Goal: Task Accomplishment & Management: Use online tool/utility

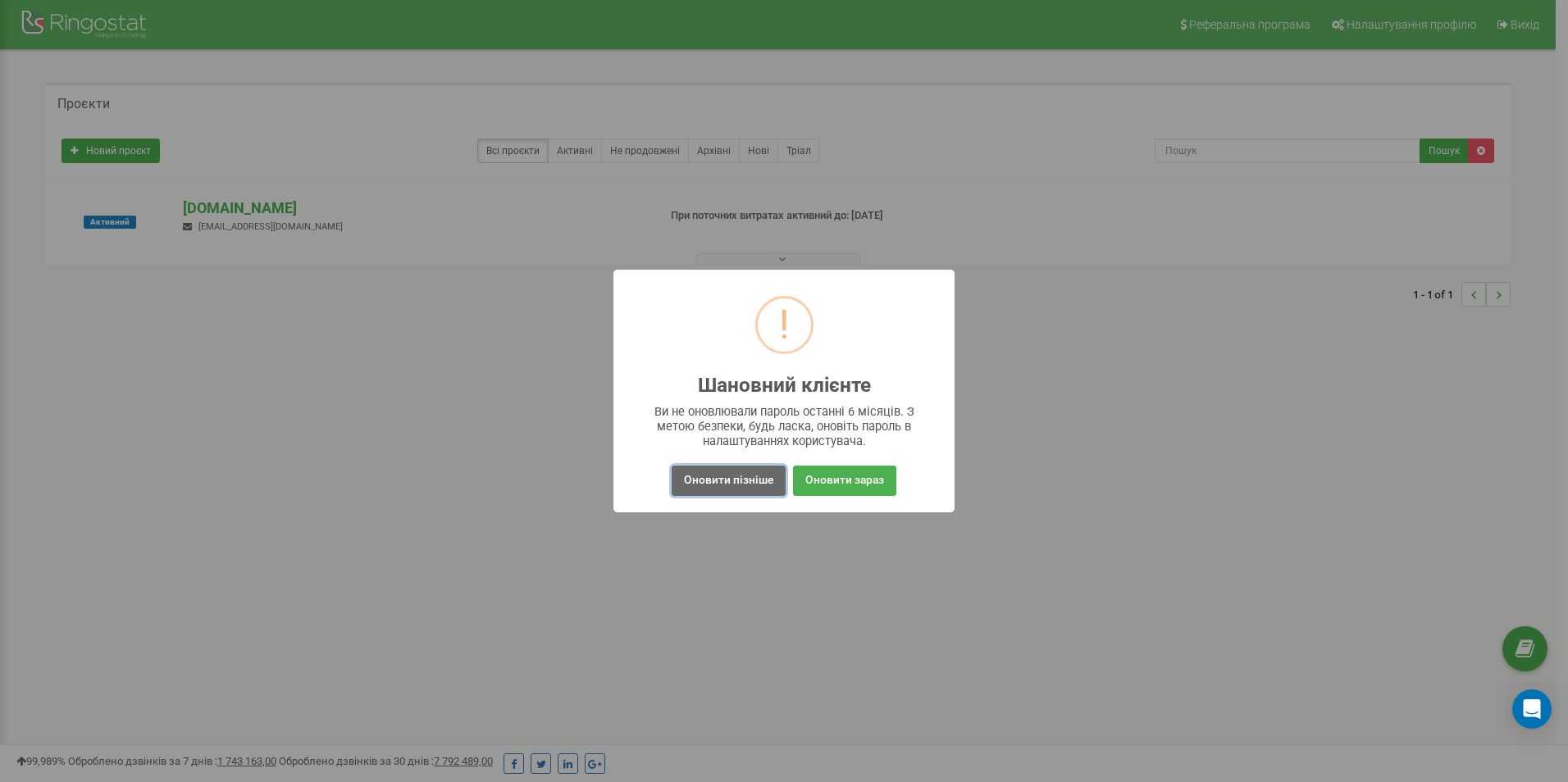
click at [711, 479] on button "Оновити пізніше" at bounding box center [728, 481] width 114 height 30
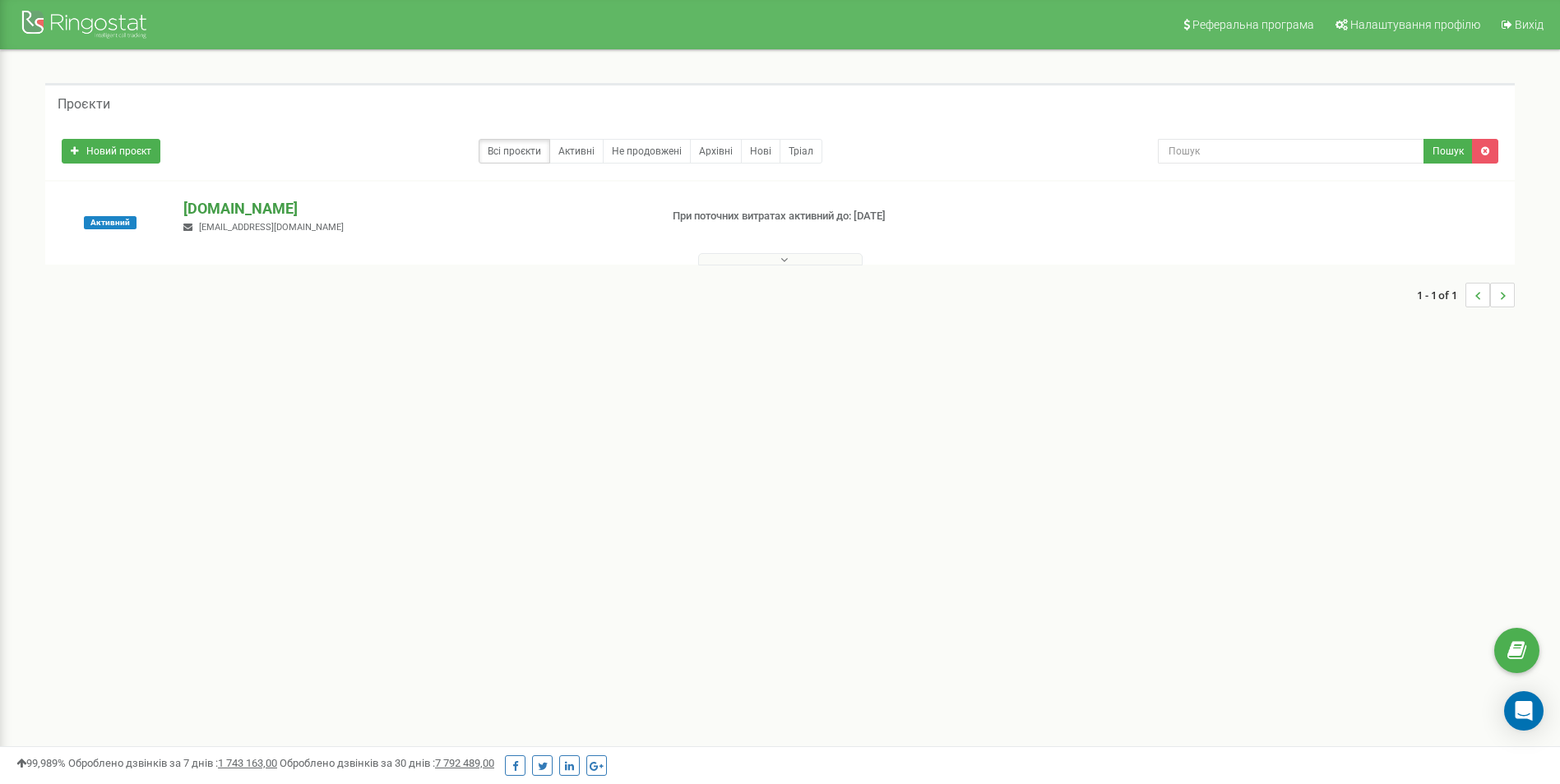
click at [193, 216] on p "[DOMAIN_NAME]" at bounding box center [414, 208] width 462 height 21
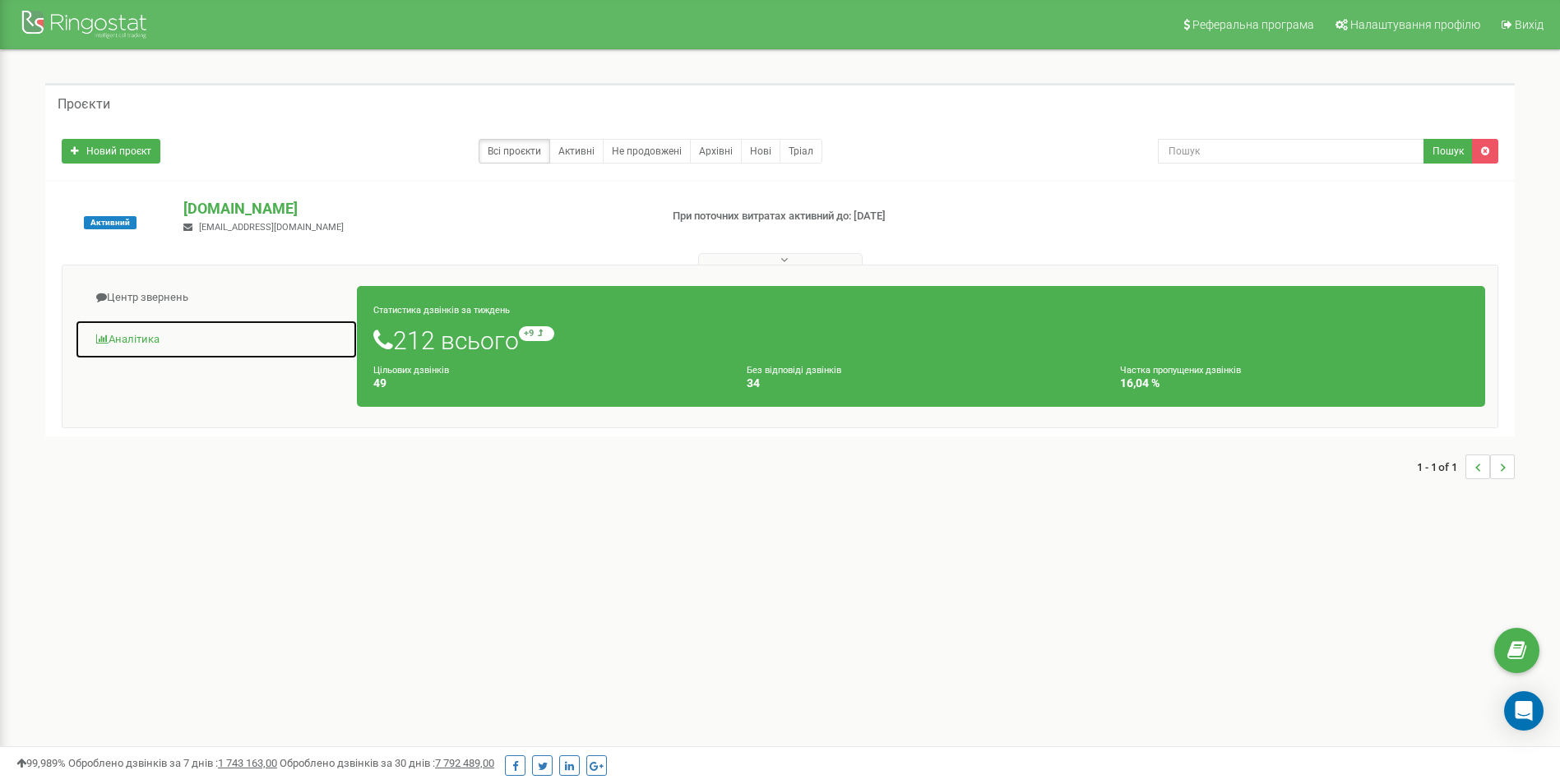
click at [141, 330] on link "Аналiтика" at bounding box center [216, 340] width 283 height 40
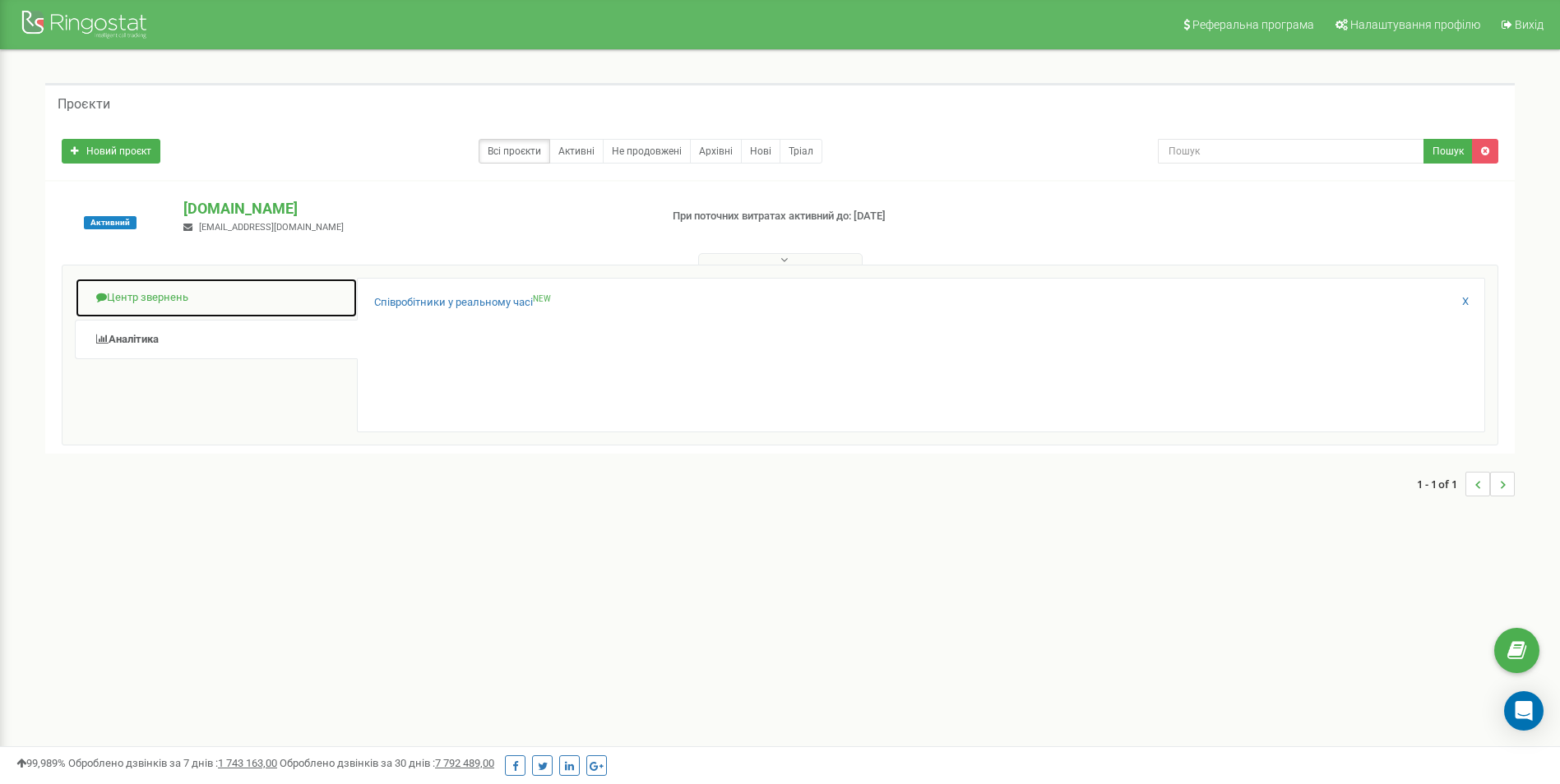
click at [154, 287] on link "Центр звернень" at bounding box center [216, 298] width 283 height 40
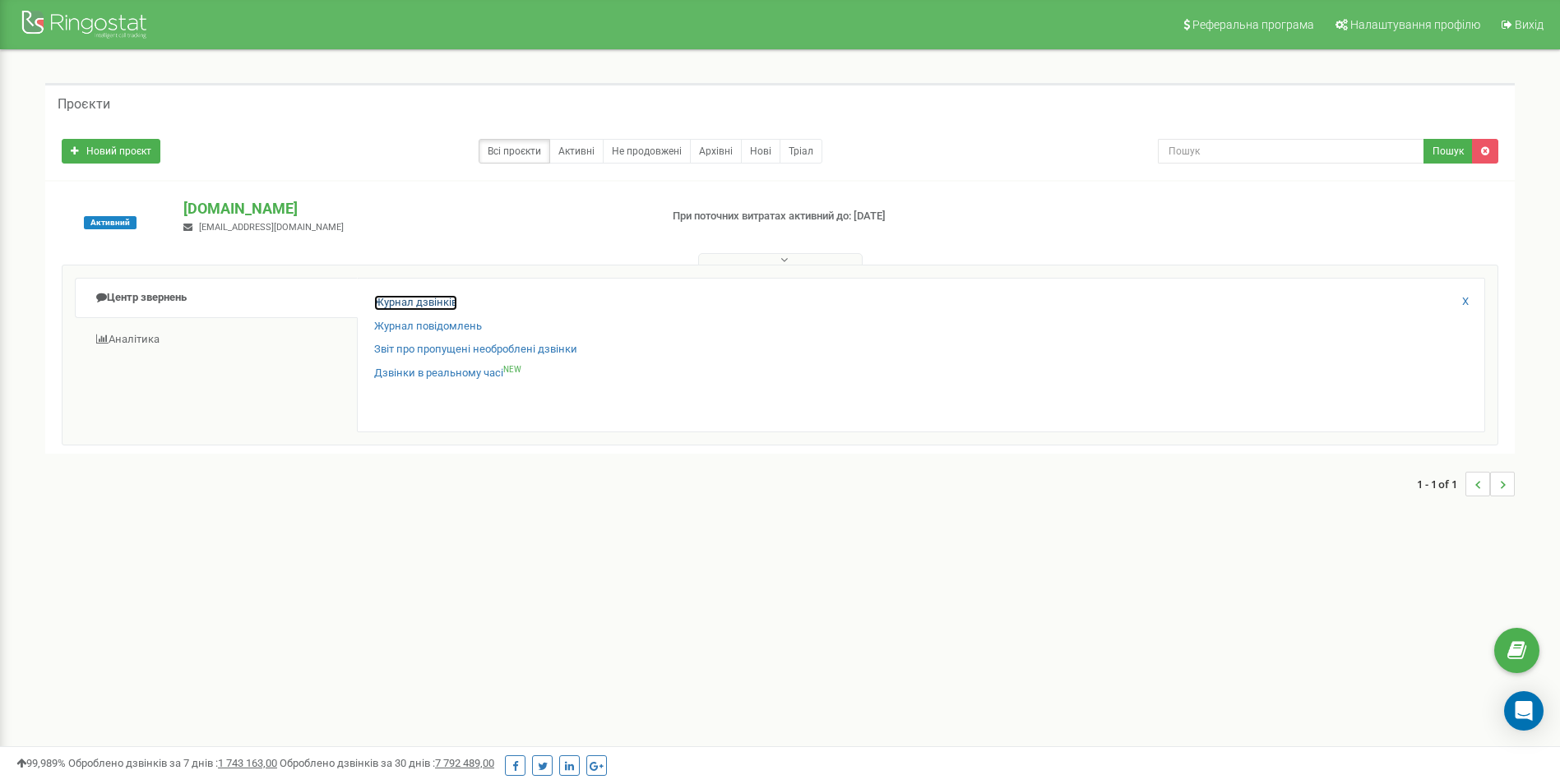
click at [440, 298] on link "Журнал дзвінків" at bounding box center [415, 302] width 83 height 16
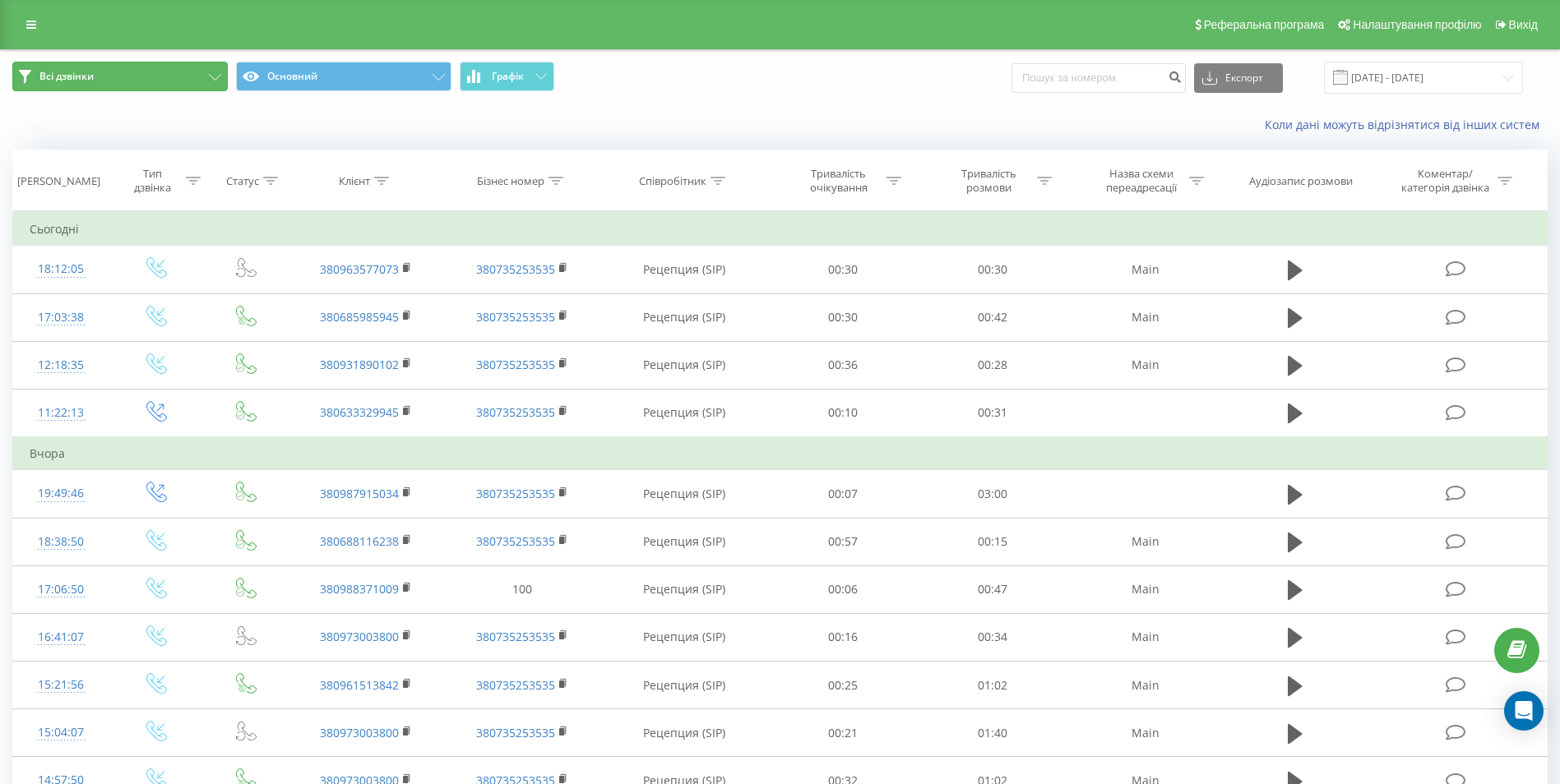
click at [212, 78] on icon at bounding box center [215, 77] width 13 height 6
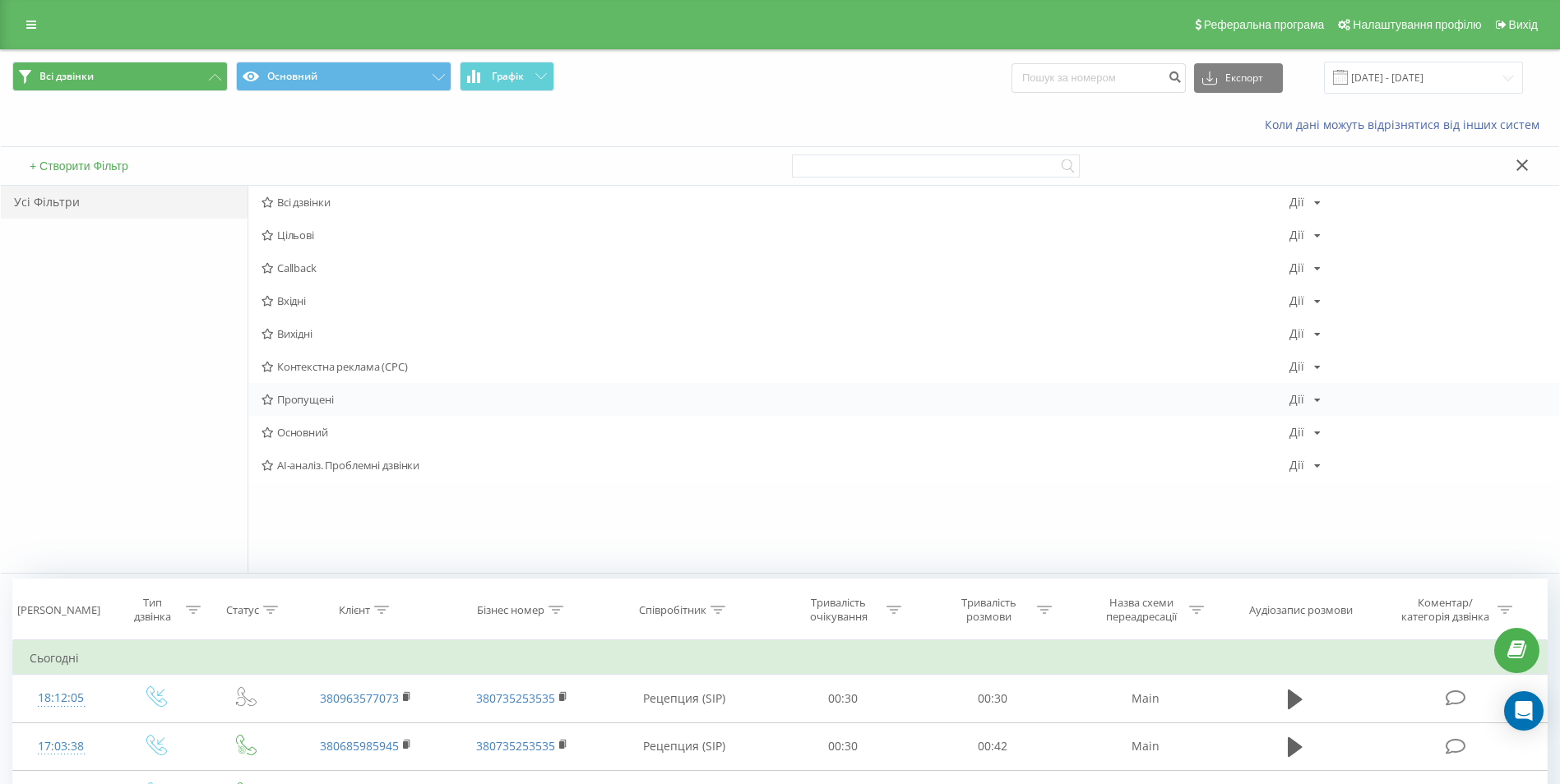
click at [319, 397] on span "Пропущені" at bounding box center [775, 399] width 1028 height 12
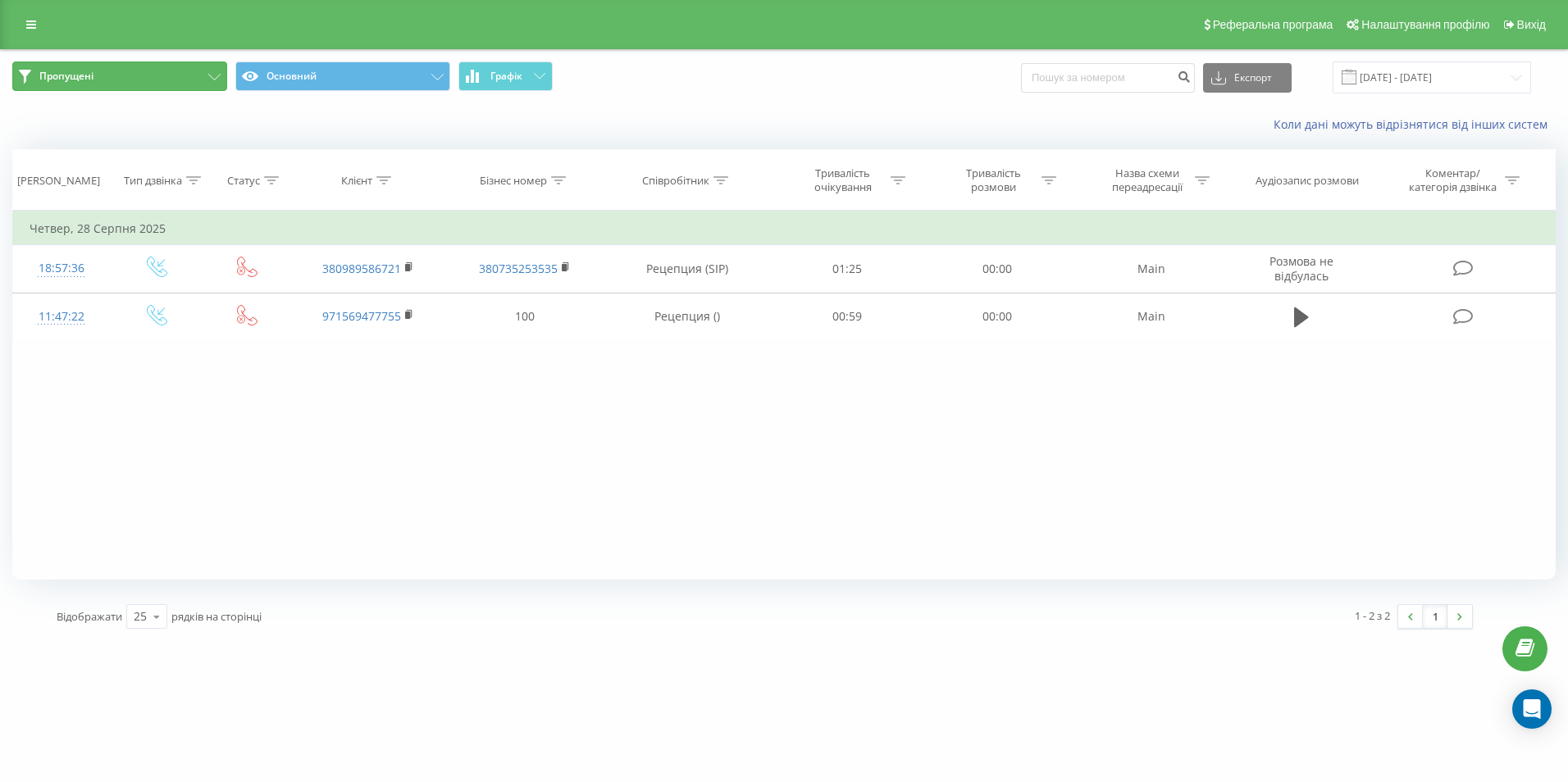
click at [218, 68] on button "Пропущені" at bounding box center [120, 76] width 215 height 29
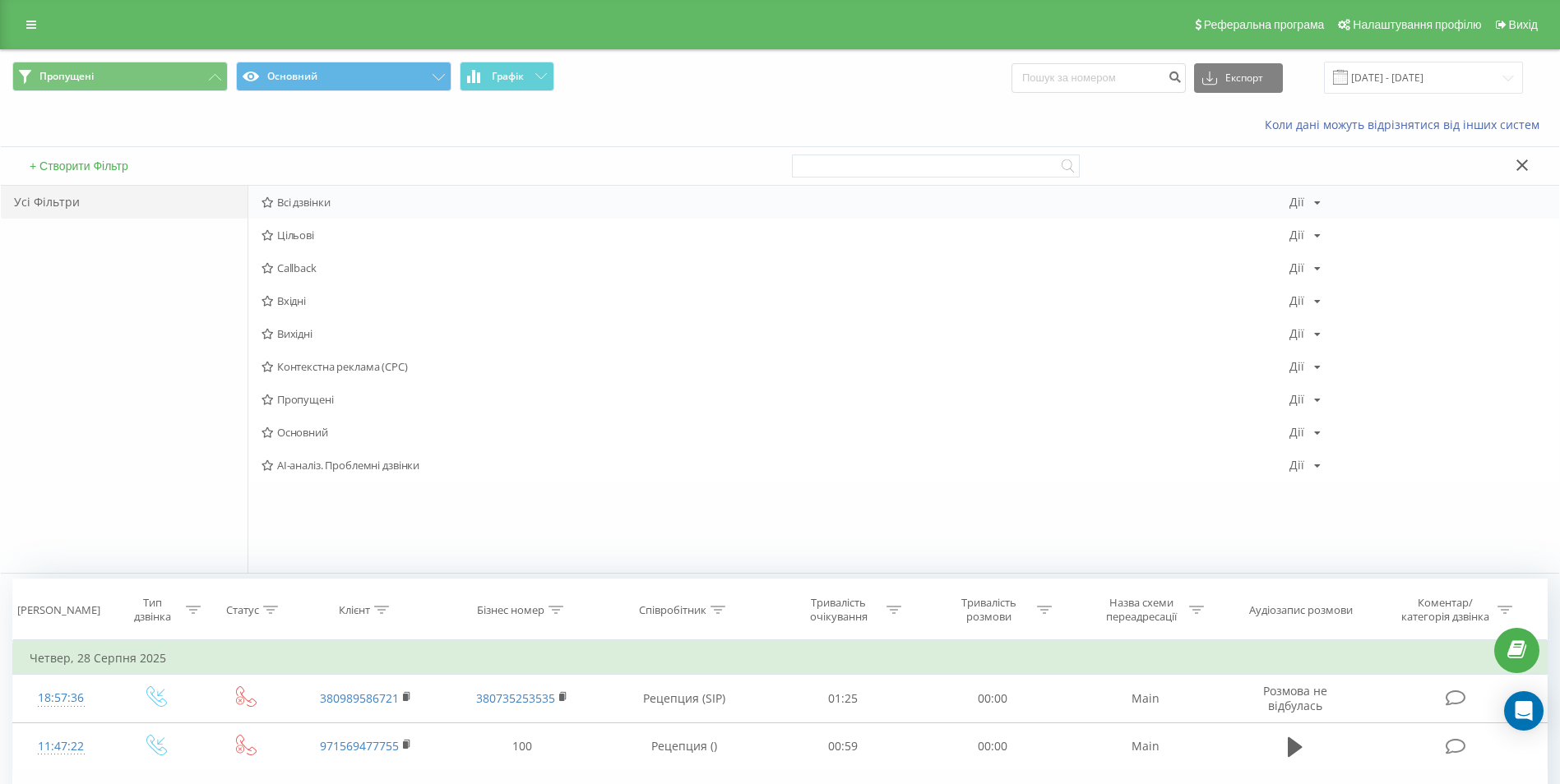
click at [304, 204] on span "Всі дзвінки" at bounding box center [775, 202] width 1028 height 12
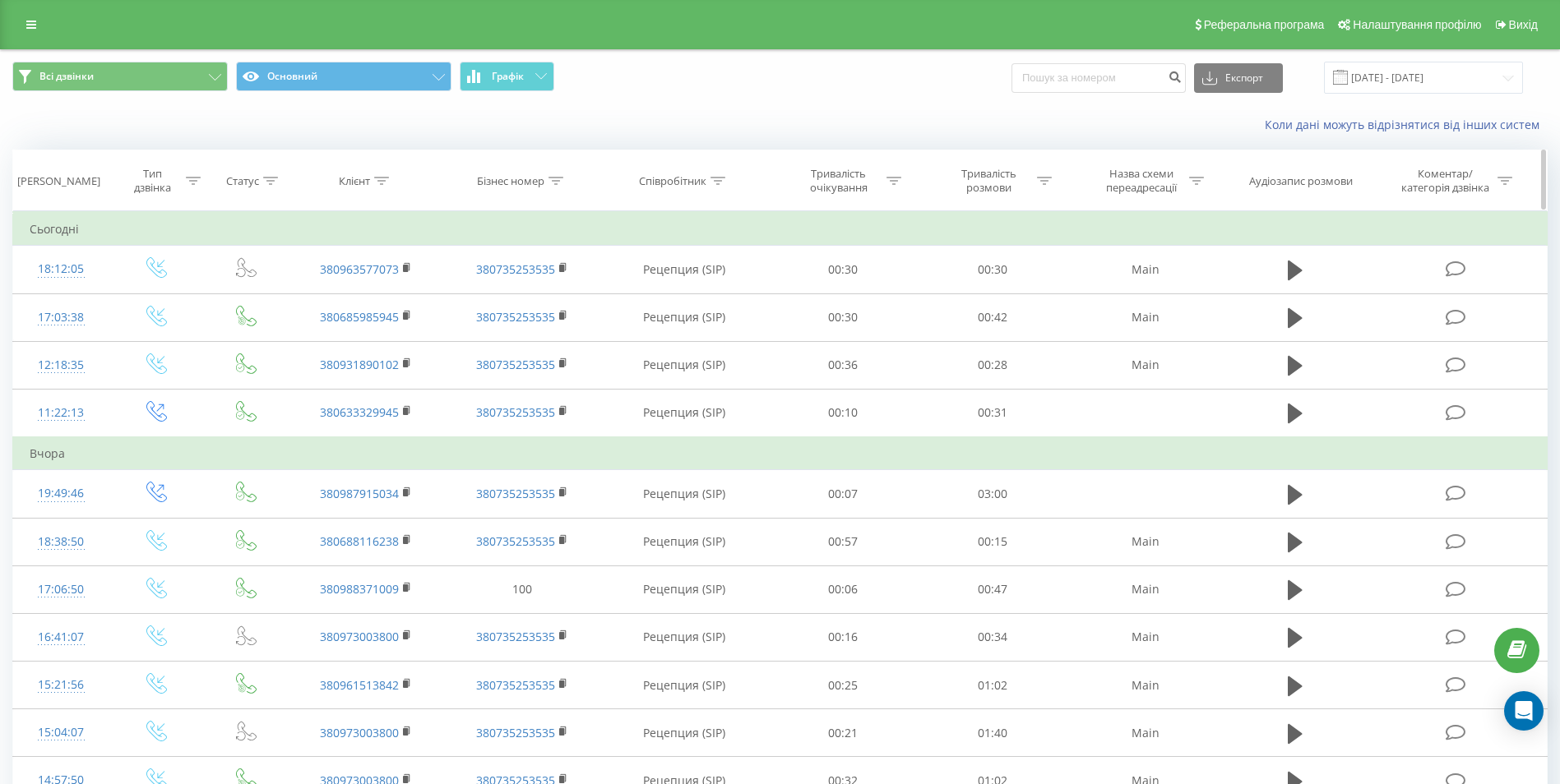
click at [266, 178] on icon at bounding box center [270, 181] width 15 height 8
